Goal: Navigation & Orientation: Find specific page/section

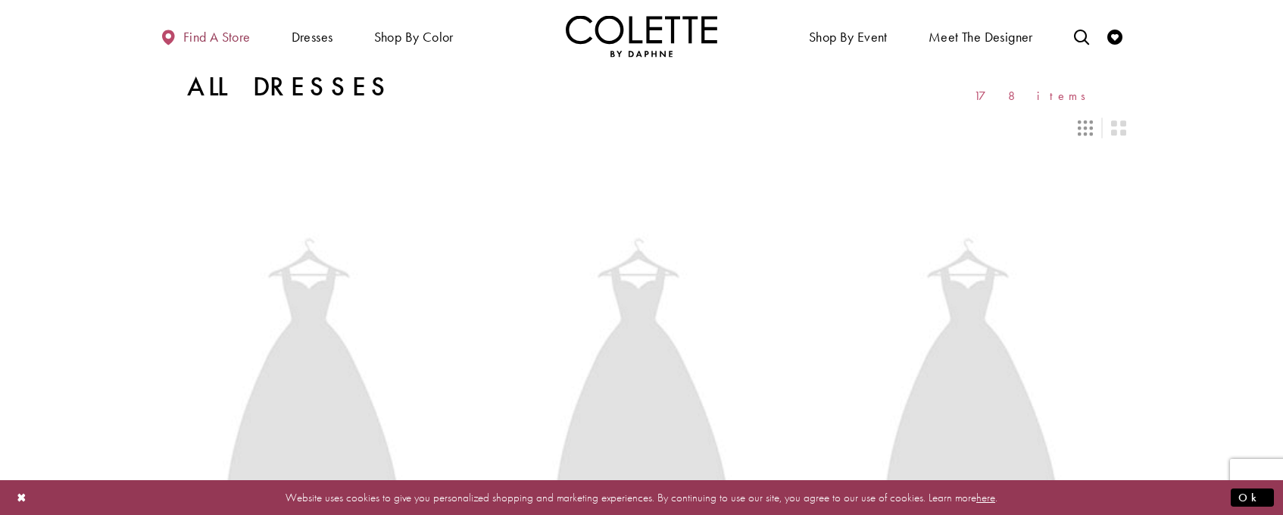
click at [204, 33] on span "Find a store" at bounding box center [216, 37] width 67 height 15
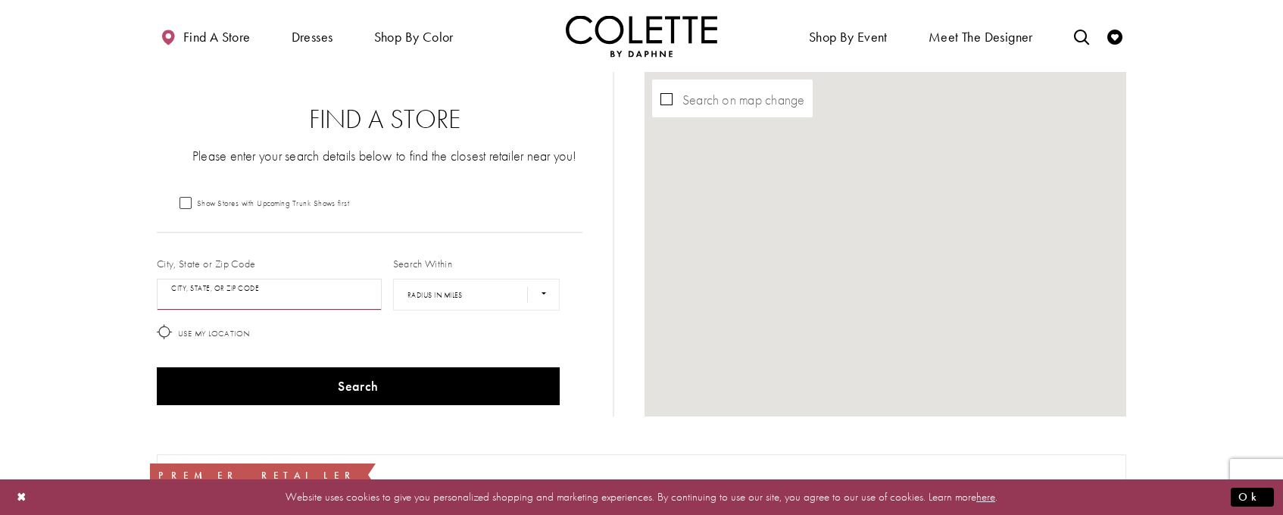
click at [203, 295] on input "City, State, or ZIP Code" at bounding box center [269, 295] width 225 height 32
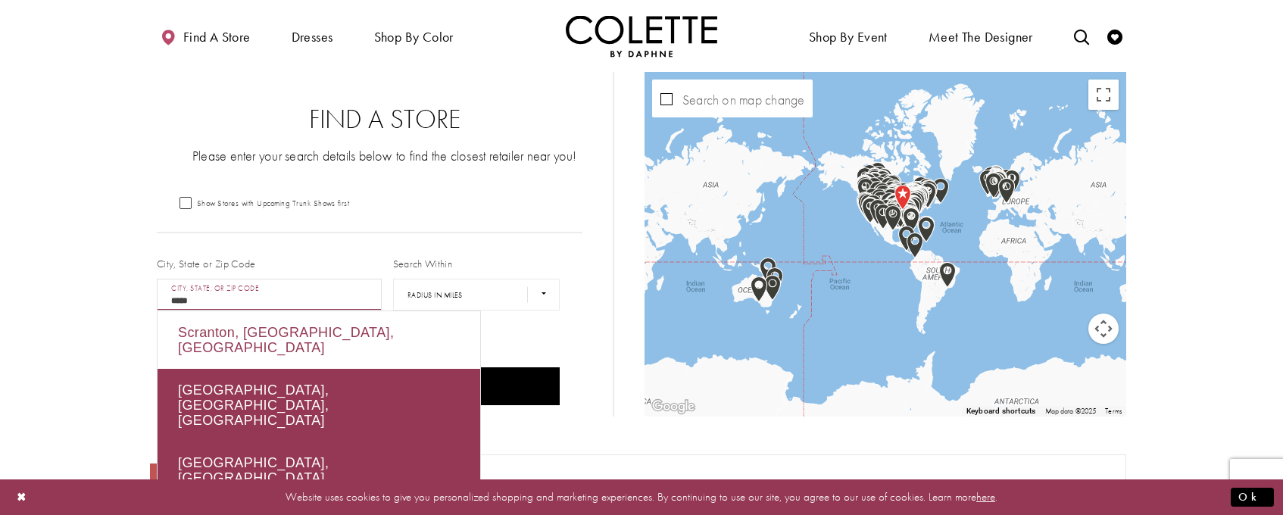
click at [245, 332] on div "Scranton, PA, USA" at bounding box center [318, 340] width 323 height 58
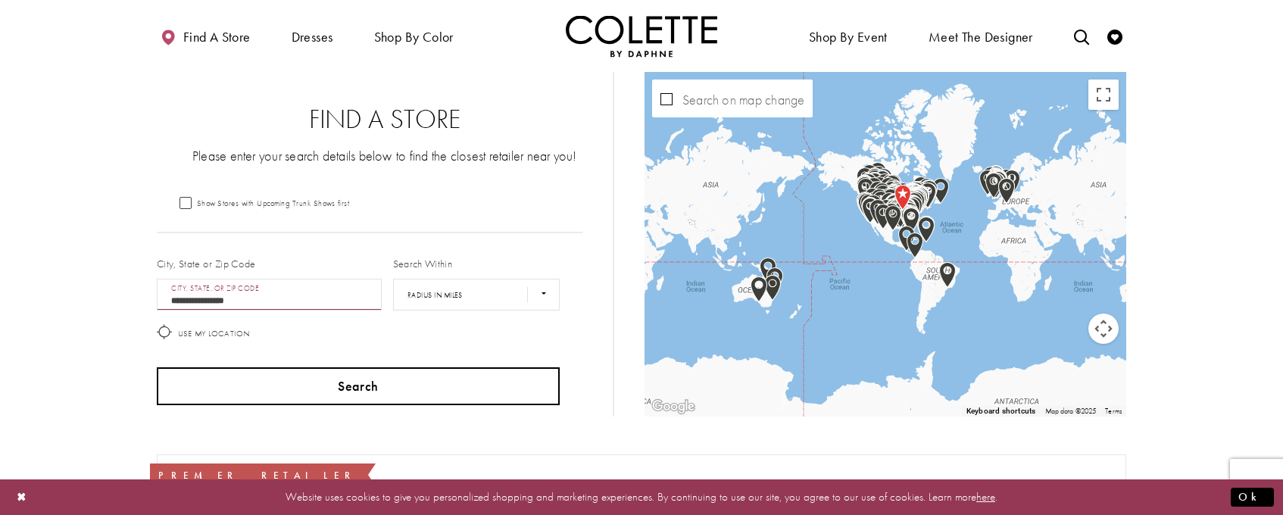
type input "**********"
click at [288, 377] on button "Search" at bounding box center [358, 386] width 403 height 38
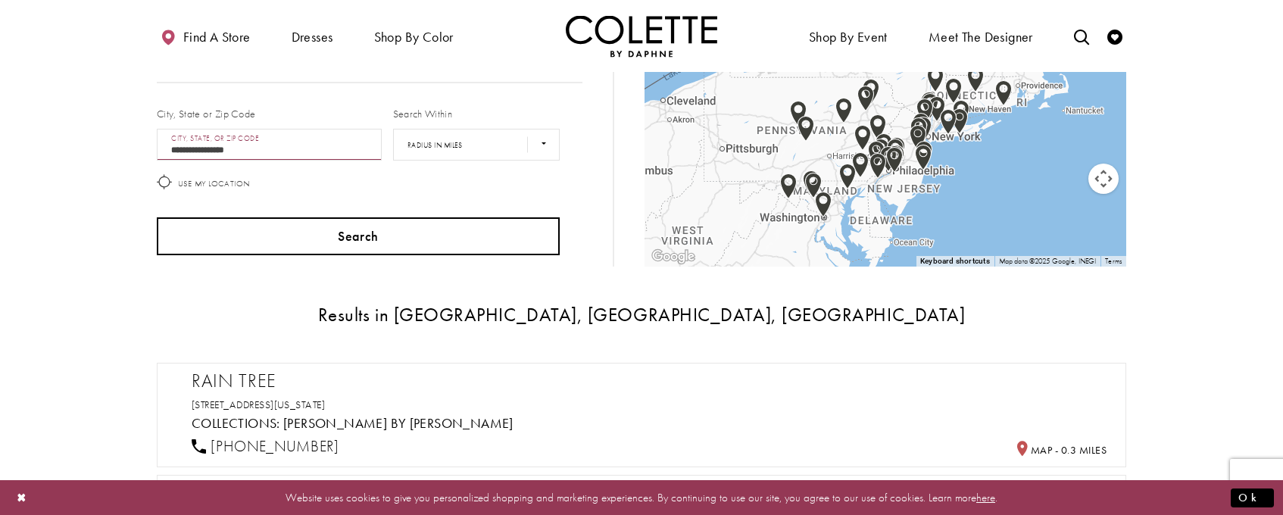
scroll to position [227, 0]
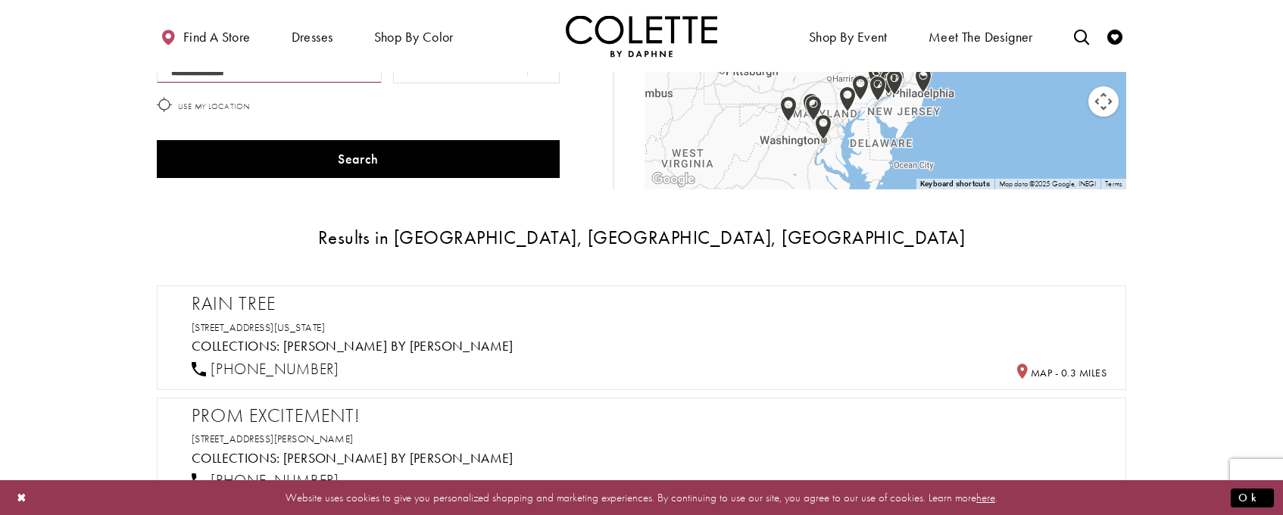
click at [230, 308] on h2 "Rain Tree" at bounding box center [649, 303] width 915 height 23
